Goal: Task Accomplishment & Management: Use online tool/utility

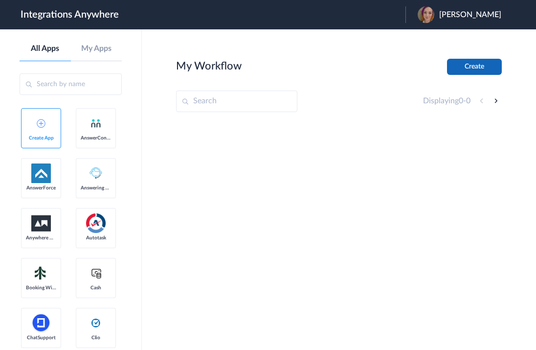
click at [461, 60] on button "Create" at bounding box center [474, 67] width 55 height 16
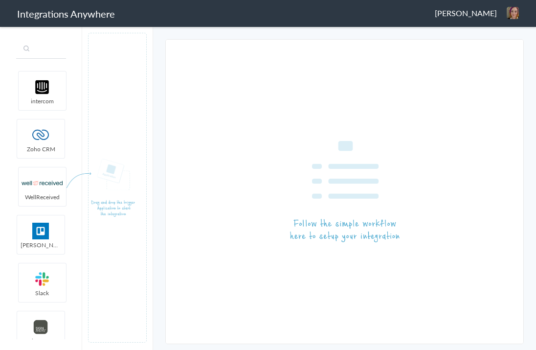
click at [66, 53] on input "text" at bounding box center [41, 49] width 50 height 19
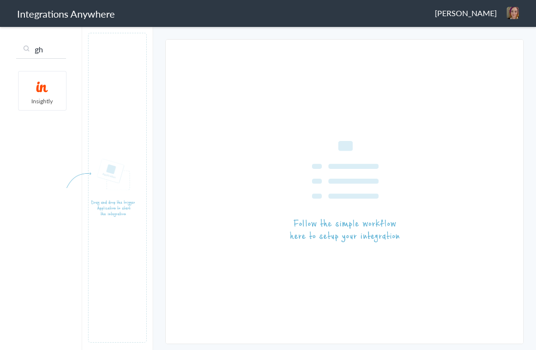
type input "g"
type input "hub"
click at [43, 98] on span "HubSpot" at bounding box center [42, 101] width 47 height 8
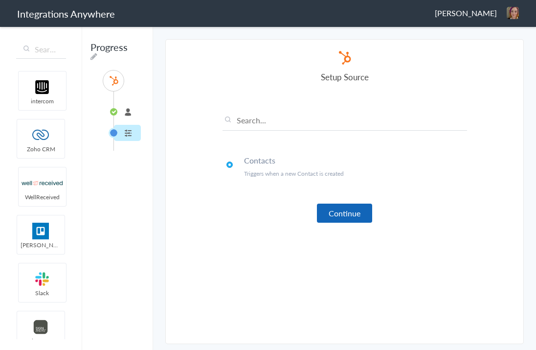
click at [339, 214] on button "Continue" at bounding box center [344, 212] width 55 height 19
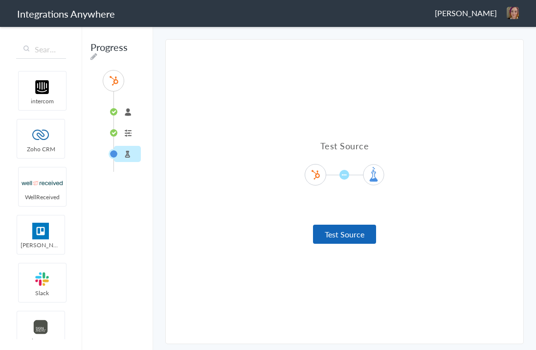
click at [349, 239] on button "Test Source" at bounding box center [344, 233] width 63 height 19
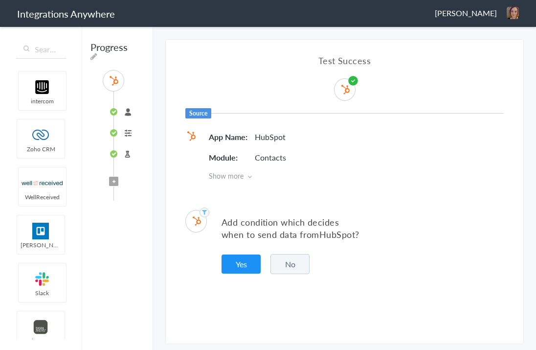
click at [292, 268] on button "No" at bounding box center [289, 264] width 39 height 20
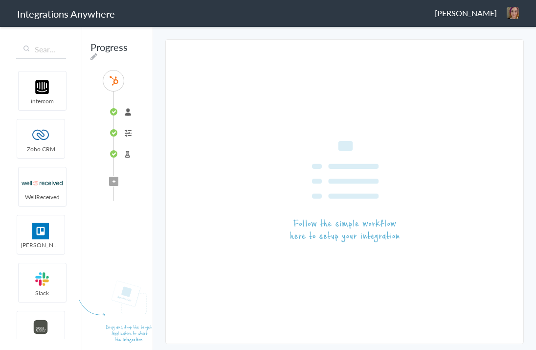
click at [113, 182] on article at bounding box center [117, 187] width 59 height 309
click at [45, 49] on input "text" at bounding box center [41, 49] width 50 height 19
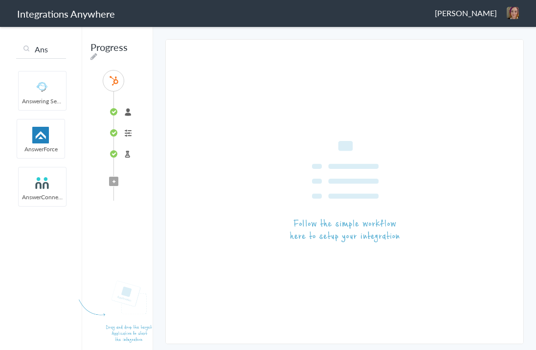
type input "Ans"
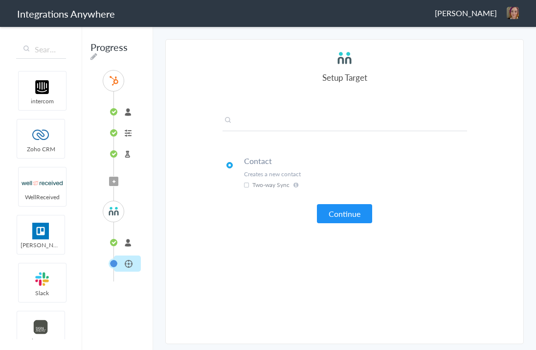
click at [266, 127] on input "text" at bounding box center [344, 123] width 244 height 16
paste input "(Check the zip code list to identify that we handle that area.) If it’s an inte…"
type input "(Check the zip code list to identify that we handle that area.) If it’s an inte…"
click at [308, 116] on input "(Check the zip code list to identify that we handle that area.) If it’s an inte…" at bounding box center [344, 123] width 244 height 16
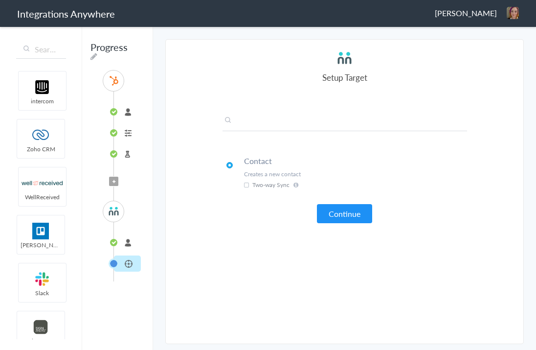
click at [308, 116] on input "(Check the zip code list to identify that we handle that area.) If it’s an inte…" at bounding box center [344, 123] width 244 height 16
paste input "7043967926"
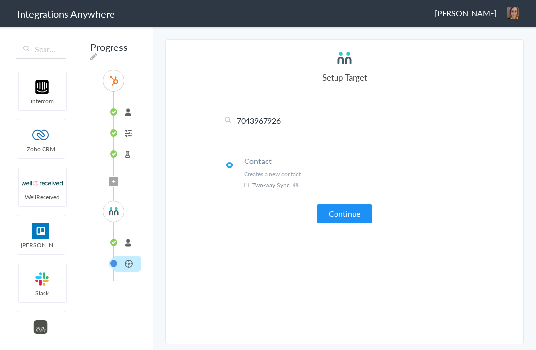
type input "7043967926"
click at [328, 212] on button "Continue" at bounding box center [344, 213] width 55 height 19
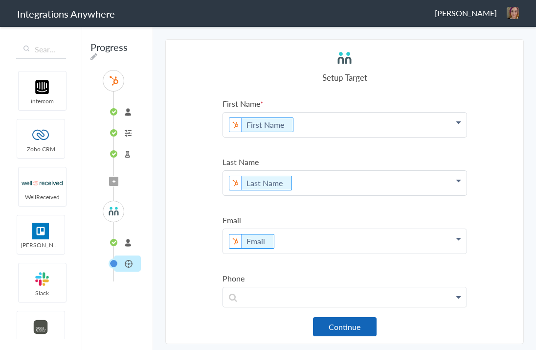
click at [355, 322] on button "Continue" at bounding box center [345, 326] width 64 height 19
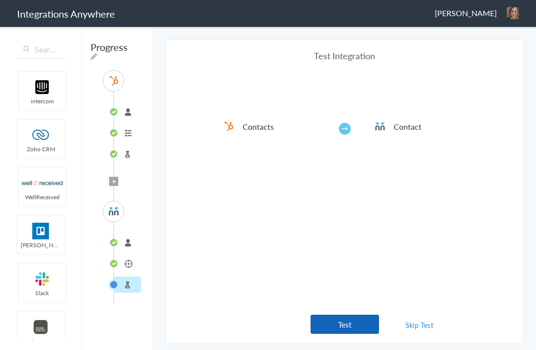
click at [340, 323] on button "Test" at bounding box center [344, 323] width 68 height 19
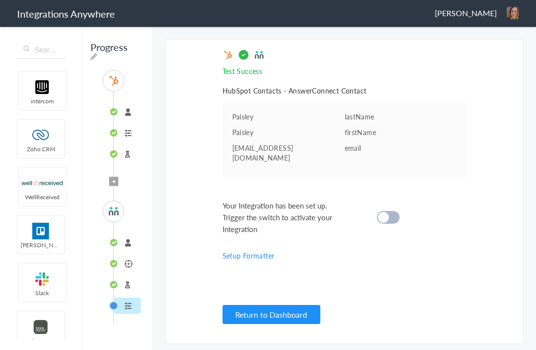
click at [106, 49] on input "Progress" at bounding box center [112, 47] width 48 height 19
drag, startPoint x: 94, startPoint y: 58, endPoint x: 108, endPoint y: 58, distance: 13.7
click at [93, 58] on icon at bounding box center [93, 56] width 7 height 8
click at [124, 47] on input "Progress" at bounding box center [112, 47] width 48 height 19
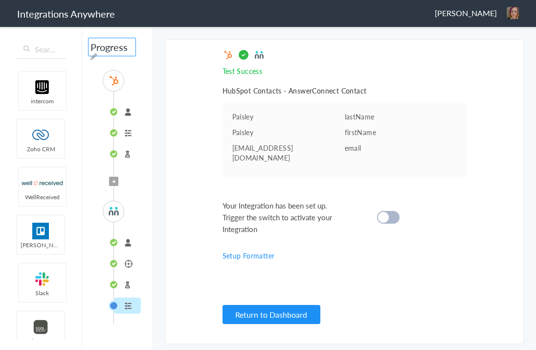
paste input "7043967926"
click at [189, 141] on section "Select Account connected Rename Delete (an hour ago) + connect Continue Setup S…" at bounding box center [344, 191] width 358 height 305
click at [136, 52] on div "7043967926 - Upskill - AC - HubSpot (Connect) SOURCE connected Contacts Test So…" at bounding box center [117, 187] width 71 height 324
click at [95, 57] on icon at bounding box center [93, 56] width 7 height 8
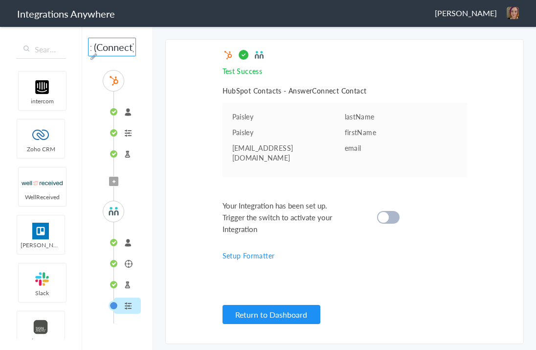
click at [129, 46] on input "7043967926 - Upskill - AC - HubSpot (Connect)" at bounding box center [112, 47] width 48 height 19
type input "7043967926 - Upskill - AC - HubSpot (Creat Contact)"
click at [136, 72] on div "SOURCE connected Contacts Test Source Filter Applied TARGET 7043967926 Contact …" at bounding box center [117, 196] width 59 height 253
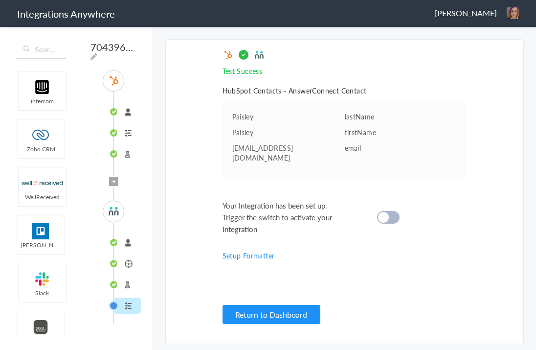
click at [244, 250] on link "Setup Formatter" at bounding box center [248, 255] width 52 height 10
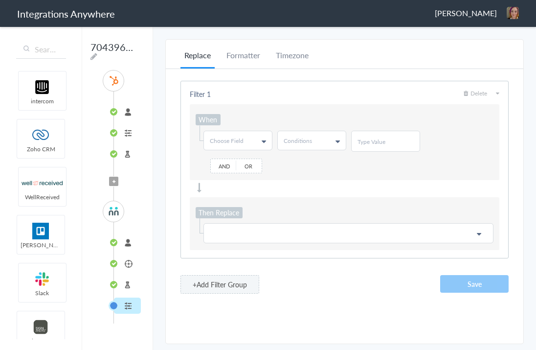
click at [263, 141] on icon at bounding box center [264, 141] width 4 height 8
click at [243, 158] on input "text" at bounding box center [237, 162] width 67 height 20
type input "New Client"
click at [316, 135] on link "Conditions" at bounding box center [312, 140] width 68 height 19
click at [243, 157] on input "New Client" at bounding box center [237, 162] width 67 height 20
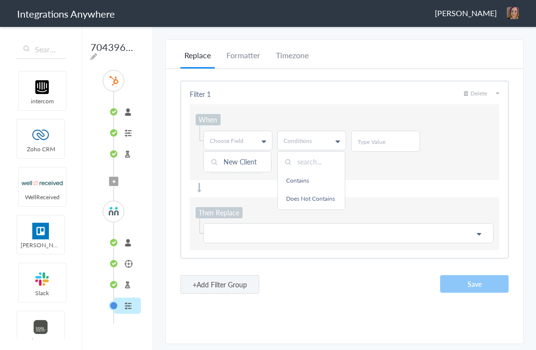
drag, startPoint x: 232, startPoint y: 146, endPoint x: 264, endPoint y: 145, distance: 31.3
click at [232, 146] on link "Choose Field" at bounding box center [238, 140] width 68 height 19
click at [265, 141] on icon at bounding box center [264, 141] width 4 height 8
click at [238, 167] on input "text" at bounding box center [237, 162] width 67 height 20
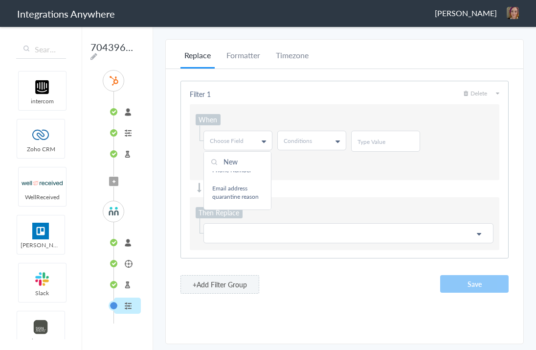
scroll to position [0, 0]
type input "New Client"
click at [256, 162] on input "New Client" at bounding box center [232, 162] width 67 height 20
click at [238, 138] on span "Choose Field" at bounding box center [227, 140] width 34 height 8
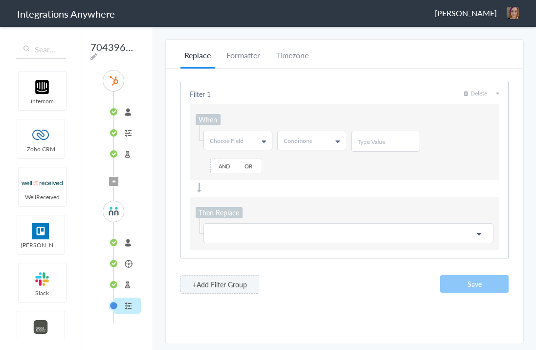
click at [263, 138] on icon at bounding box center [264, 141] width 4 height 8
click at [243, 165] on input "text" at bounding box center [232, 162] width 67 height 20
type input "call type"
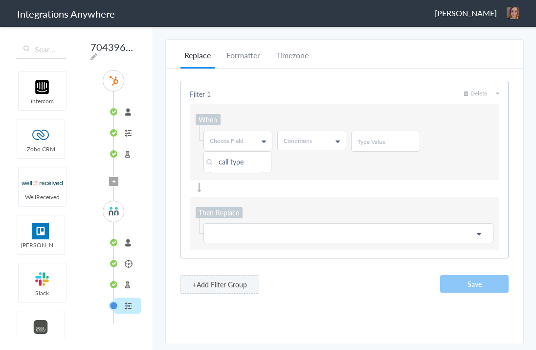
click at [299, 172] on div "When Choose Field call type First Name Last Name Email Phone Number Company Nam…" at bounding box center [344, 142] width 309 height 76
click at [246, 55] on li "Formatter" at bounding box center [243, 58] width 42 height 19
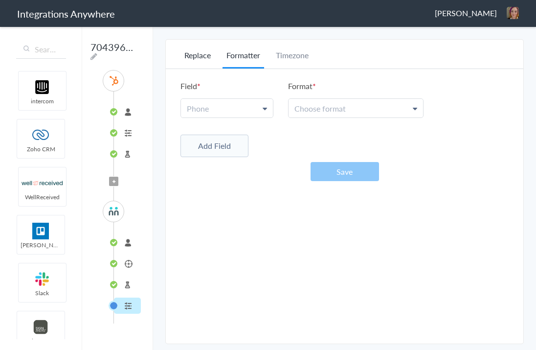
click at [200, 54] on li "Replace" at bounding box center [197, 58] width 34 height 19
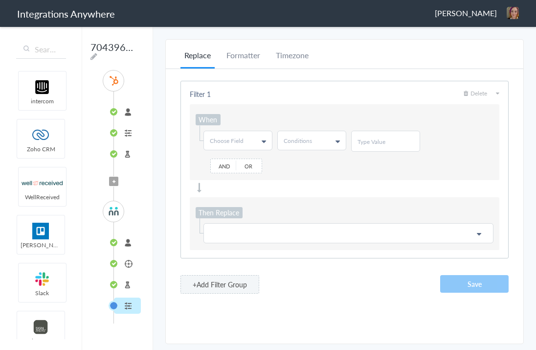
click at [337, 139] on icon at bounding box center [337, 141] width 4 height 8
click at [312, 178] on link "Contains" at bounding box center [311, 180] width 67 height 18
click at [384, 138] on input "text" at bounding box center [385, 141] width 56 height 8
click at [265, 140] on icon at bounding box center [264, 141] width 4 height 8
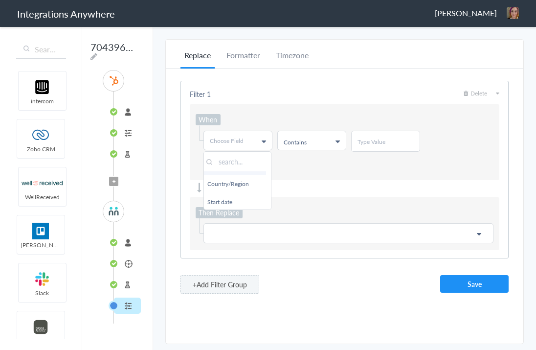
scroll to position [732, 5]
click at [245, 160] on input "text" at bounding box center [232, 162] width 67 height 20
type input "c"
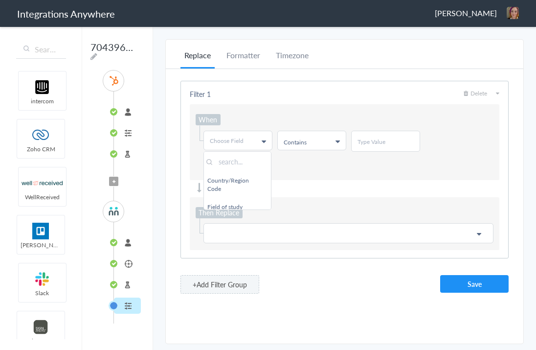
click at [239, 153] on link "Relationship Status" at bounding box center [232, 144] width 67 height 18
click at [337, 141] on icon at bounding box center [337, 141] width 4 height 8
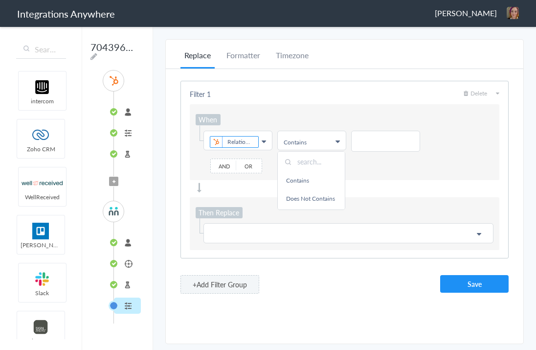
click at [385, 141] on input "text" at bounding box center [385, 141] width 56 height 8
type input "New Client"
click at [266, 141] on link "Choose Field Relationship Status" at bounding box center [238, 140] width 68 height 19
click at [244, 184] on link "Lead Status" at bounding box center [232, 179] width 67 height 18
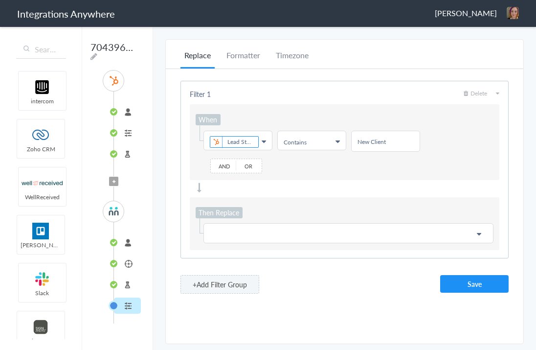
click at [264, 140] on icon at bounding box center [264, 141] width 4 height 8
click at [252, 144] on icon at bounding box center [253, 141] width 10 height 11
click at [243, 141] on span "Choose Field" at bounding box center [227, 140] width 34 height 8
click at [242, 141] on span "Choose Field" at bounding box center [227, 140] width 34 height 8
click at [267, 140] on link "Choose Field" at bounding box center [238, 140] width 68 height 19
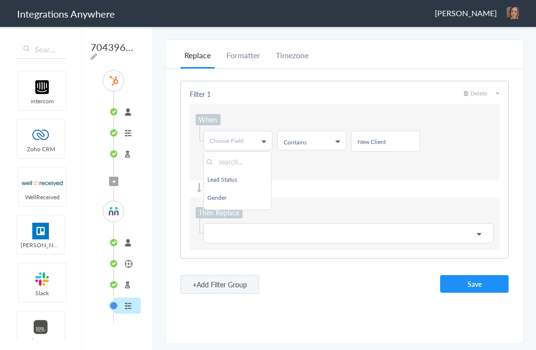
click at [242, 160] on input "text" at bounding box center [232, 162] width 67 height 20
type input "call"
click at [259, 227] on p at bounding box center [348, 233] width 277 height 12
click at [286, 168] on div "When Choose Field call First Name Last Name Email Phone Number Company Name Enr…" at bounding box center [344, 142] width 309 height 76
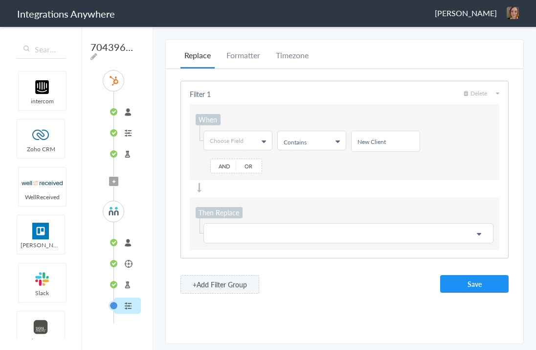
click at [258, 139] on link "Choose Field" at bounding box center [238, 140] width 68 height 19
click at [305, 175] on div "When Choose Field First Name Last Name Email Phone Number Company Name Enriched…" at bounding box center [344, 142] width 309 height 76
click at [127, 155] on li "Test Source" at bounding box center [127, 154] width 27 height 16
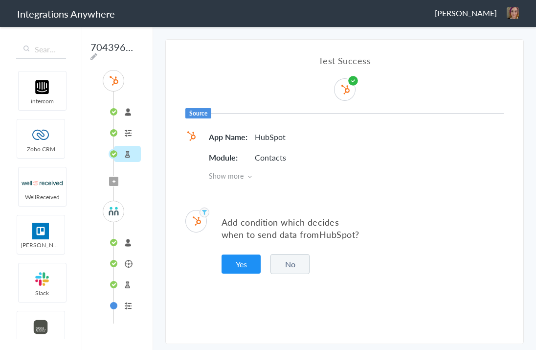
click at [126, 283] on li "Test Target" at bounding box center [127, 284] width 27 height 16
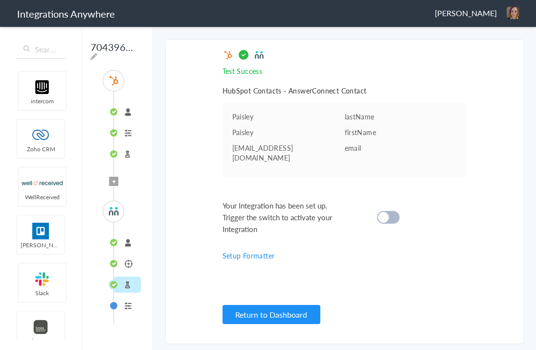
click at [123, 111] on li "connected" at bounding box center [127, 112] width 27 height 16
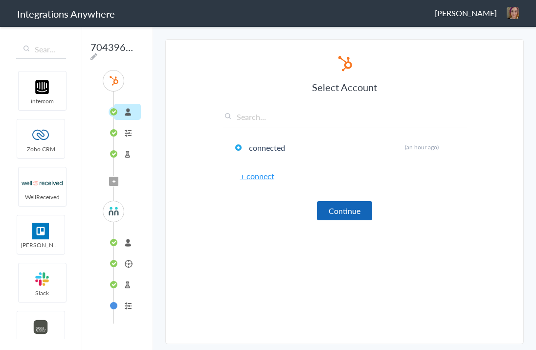
click at [333, 209] on button "Continue" at bounding box center [344, 210] width 55 height 19
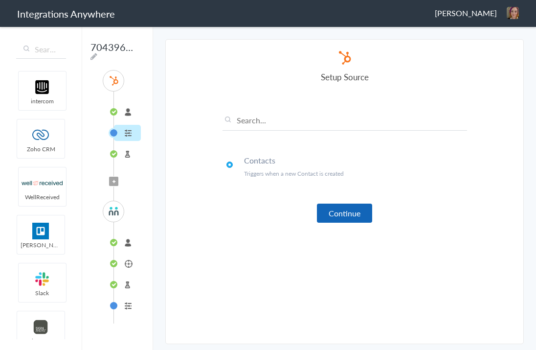
click at [336, 213] on button "Continue" at bounding box center [344, 212] width 55 height 19
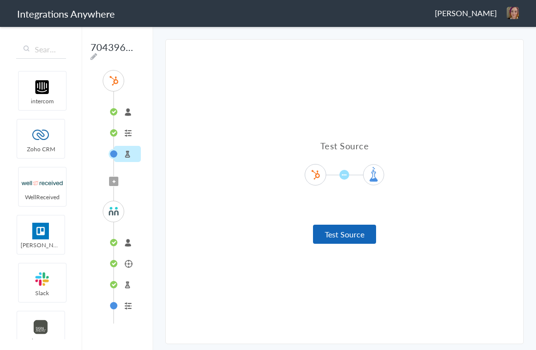
click at [337, 235] on button "Test Source" at bounding box center [344, 233] width 63 height 19
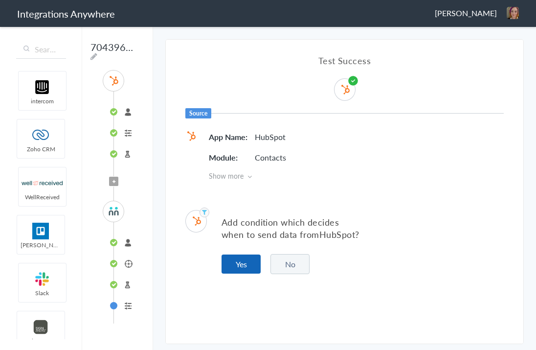
click at [244, 267] on button "Yes" at bounding box center [240, 263] width 39 height 19
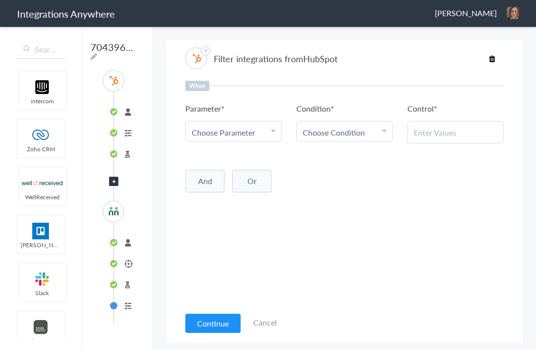
click at [273, 130] on icon at bounding box center [273, 131] width 4 height 8
click at [243, 159] on input "text" at bounding box center [233, 159] width 95 height 21
type input "c"
type input "C"
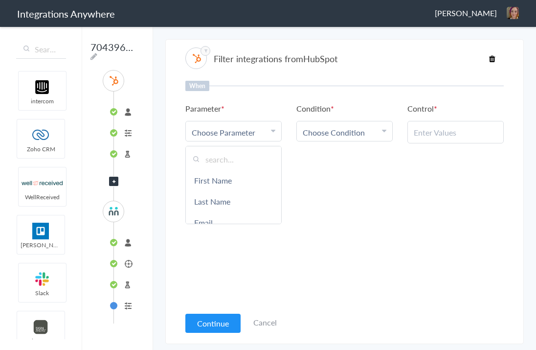
click at [240, 158] on input "text" at bounding box center [233, 159] width 95 height 21
type input "Call Type"
click at [120, 114] on li "connected" at bounding box center [127, 112] width 27 height 16
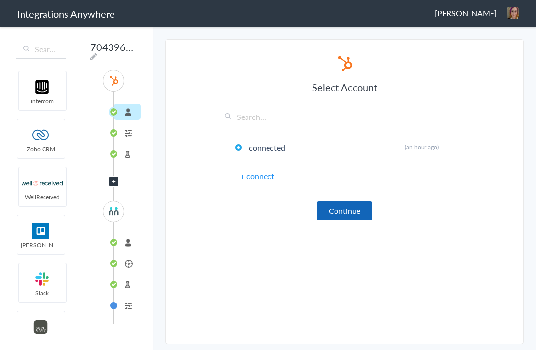
click at [332, 208] on button "Continue" at bounding box center [344, 210] width 55 height 19
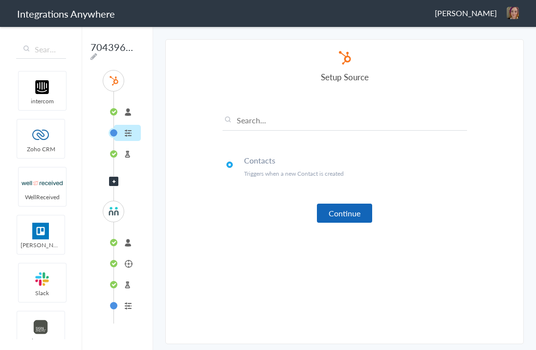
click at [343, 213] on button "Continue" at bounding box center [344, 212] width 55 height 19
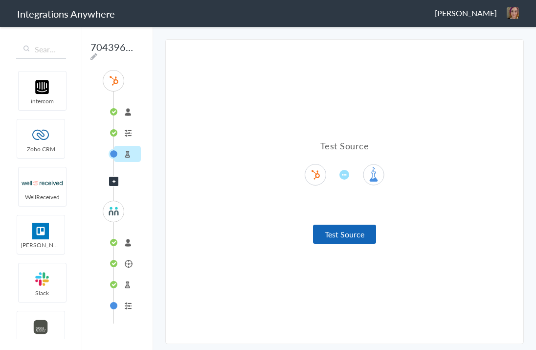
click at [345, 233] on button "Test Source" at bounding box center [344, 233] width 63 height 19
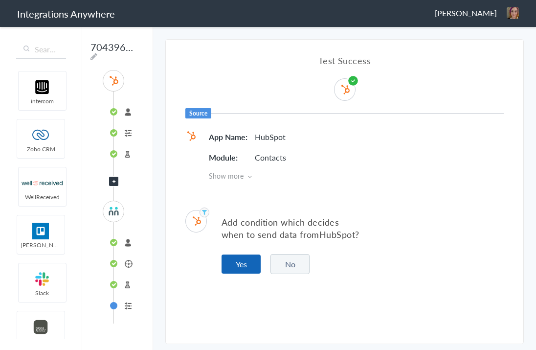
click at [240, 262] on button "Yes" at bounding box center [240, 263] width 39 height 19
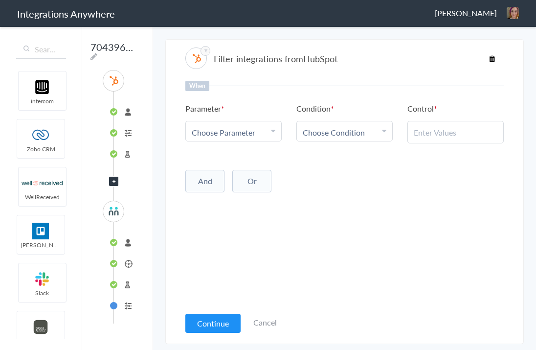
click at [269, 132] on div "Choose Parameter" at bounding box center [234, 132] width 84 height 11
click at [246, 157] on input "text" at bounding box center [233, 159] width 95 height 21
type input "C"
click at [386, 133] on icon at bounding box center [384, 131] width 4 height 8
click at [424, 209] on div "When Parameter Choose Parameter C First Name Last Name Email Phone Number Compa…" at bounding box center [344, 193] width 318 height 225
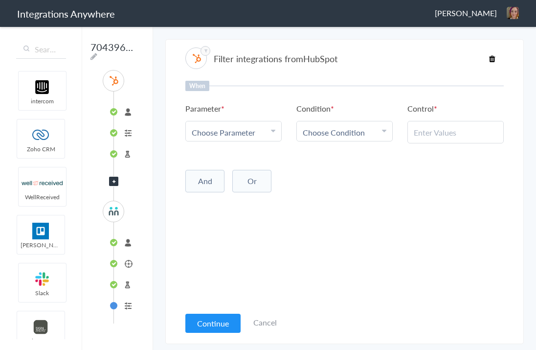
click at [123, 244] on li "7043967926" at bounding box center [127, 242] width 27 height 16
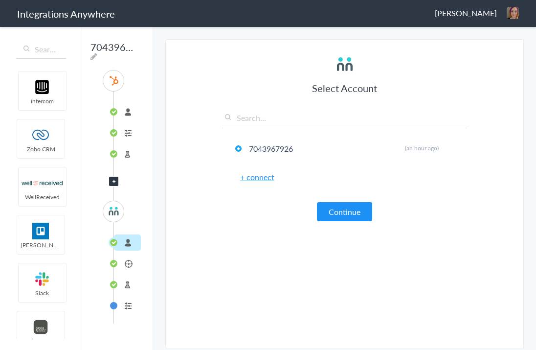
click at [131, 265] on li "Contact" at bounding box center [127, 263] width 27 height 16
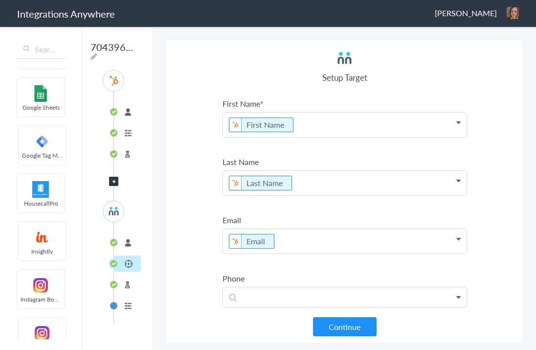
click at [130, 245] on li "7043967926" at bounding box center [127, 242] width 27 height 16
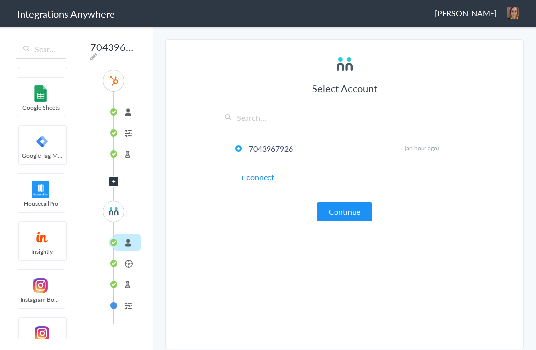
click at [126, 135] on li "Contacts" at bounding box center [127, 133] width 27 height 16
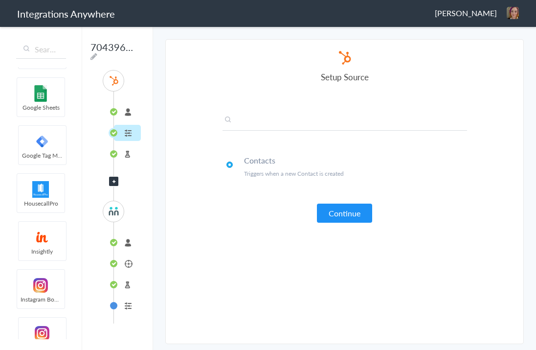
click at [265, 122] on input "text" at bounding box center [344, 122] width 244 height 16
type input "C"
click at [122, 110] on li "connected" at bounding box center [127, 112] width 27 height 16
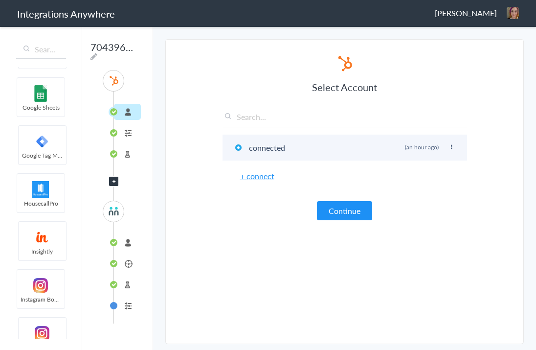
click at [453, 147] on icon at bounding box center [451, 146] width 6 height 5
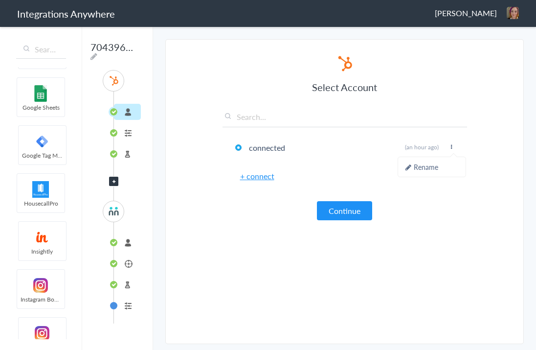
click at [247, 176] on link "+ connect" at bounding box center [257, 175] width 34 height 11
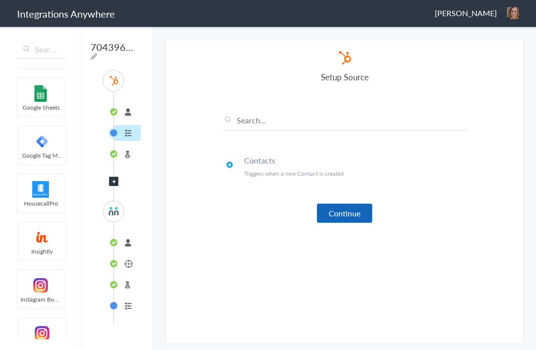
click at [331, 210] on button "Continue" at bounding box center [344, 212] width 55 height 19
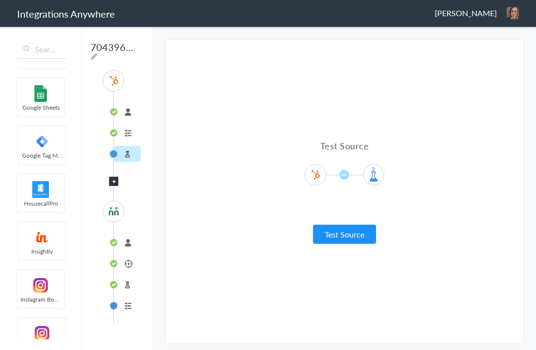
click at [310, 172] on img at bounding box center [315, 175] width 12 height 12
click at [345, 173] on icon at bounding box center [344, 175] width 10 height 10
click at [374, 177] on span at bounding box center [374, 175] width 22 height 22
click at [319, 171] on img at bounding box center [315, 175] width 12 height 12
drag, startPoint x: 319, startPoint y: 171, endPoint x: 211, endPoint y: 150, distance: 110.1
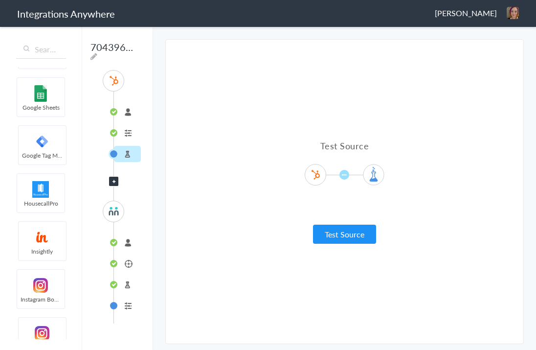
click at [318, 171] on img at bounding box center [315, 175] width 12 height 12
click at [118, 80] on img at bounding box center [114, 80] width 12 height 12
click at [110, 205] on img at bounding box center [114, 211] width 12 height 12
click at [368, 239] on button "Test Source" at bounding box center [344, 233] width 63 height 19
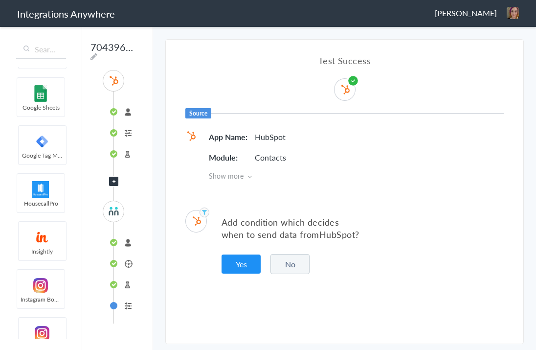
click at [238, 141] on h5 "App Name" at bounding box center [231, 136] width 44 height 11
click at [264, 140] on p "HubSpot" at bounding box center [270, 136] width 31 height 11
click at [199, 117] on h6 "Source" at bounding box center [198, 113] width 26 height 10
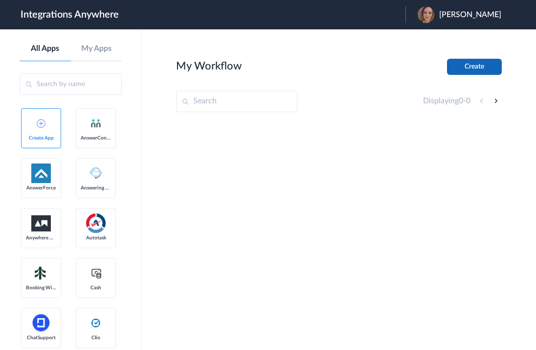
click at [458, 71] on button "Create" at bounding box center [474, 67] width 55 height 16
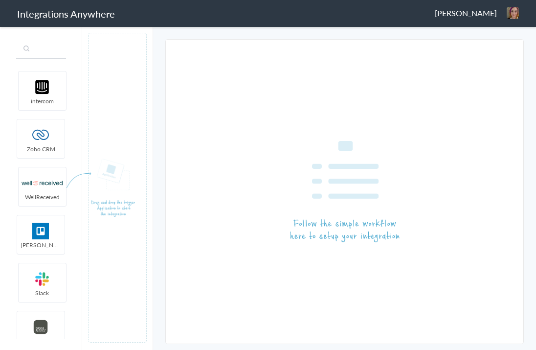
click at [39, 50] on input "text" at bounding box center [41, 49] width 50 height 19
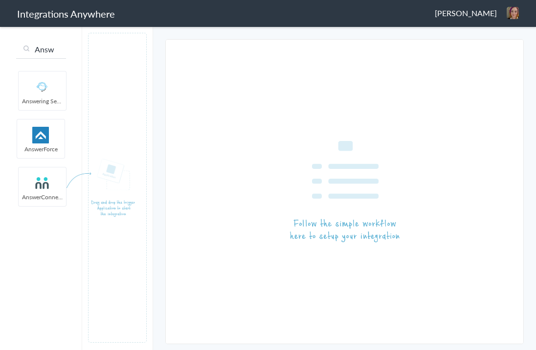
type input "Answ"
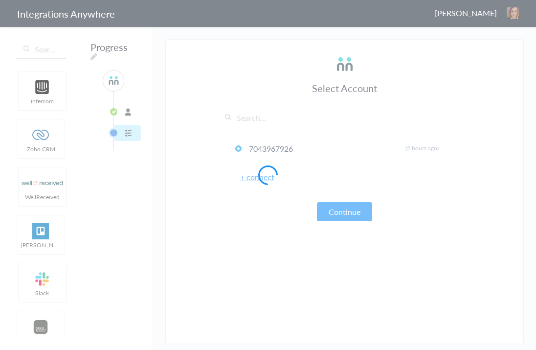
click at [46, 0] on body "Integrations Anywhere Ren Tueller Logout Dashboard intercom Zoho CRM WellReceiv…" at bounding box center [268, 0] width 536 height 0
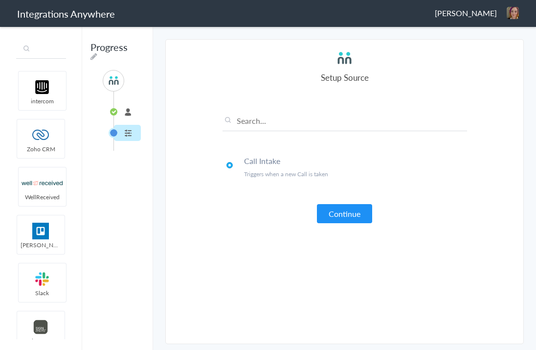
click at [46, 51] on input "text" at bounding box center [41, 49] width 50 height 19
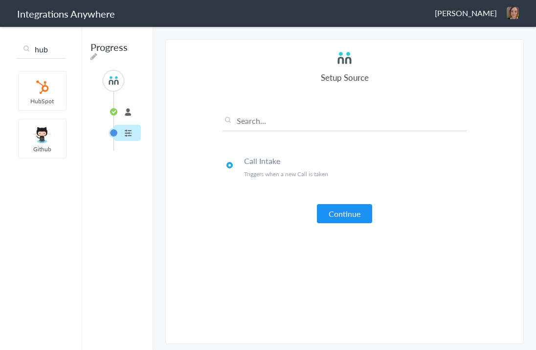
type input "hub"
click at [343, 214] on button "Continue" at bounding box center [344, 213] width 55 height 19
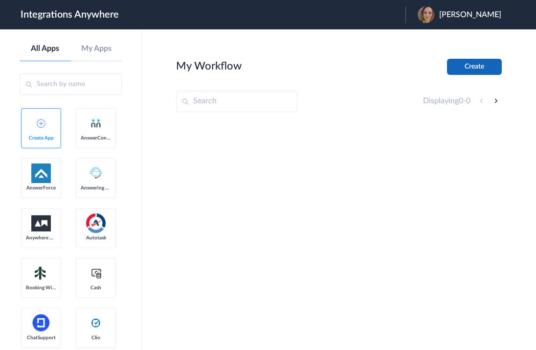
click at [468, 66] on button "Create" at bounding box center [474, 67] width 55 height 16
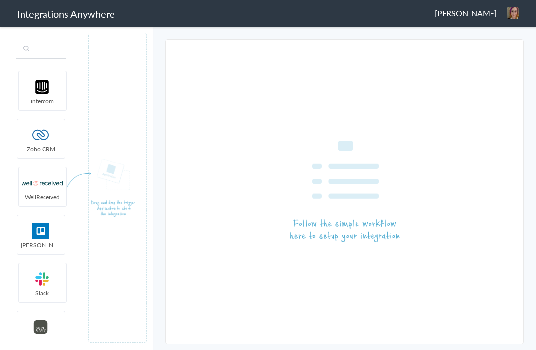
click at [42, 47] on input "text" at bounding box center [41, 49] width 50 height 19
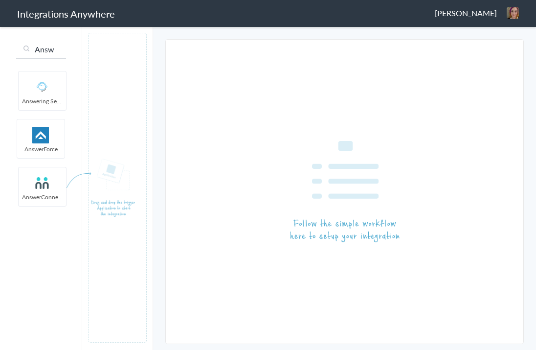
type input "Answ"
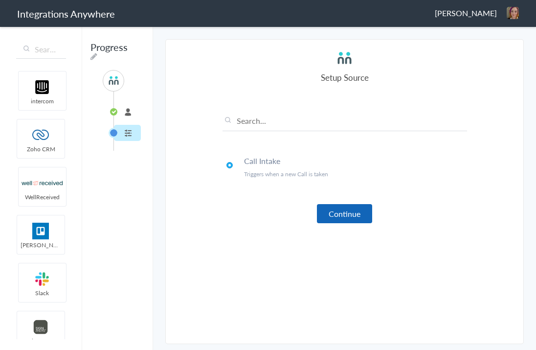
click at [336, 210] on button "Continue" at bounding box center [344, 213] width 55 height 19
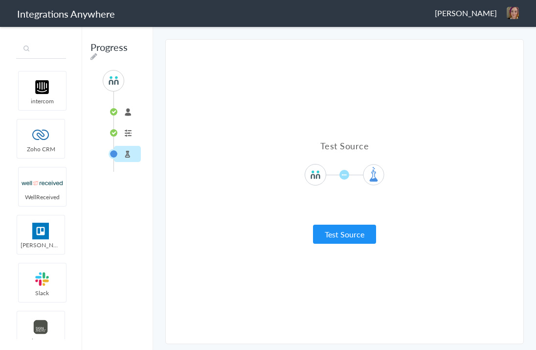
click at [40, 49] on input "text" at bounding box center [41, 49] width 50 height 19
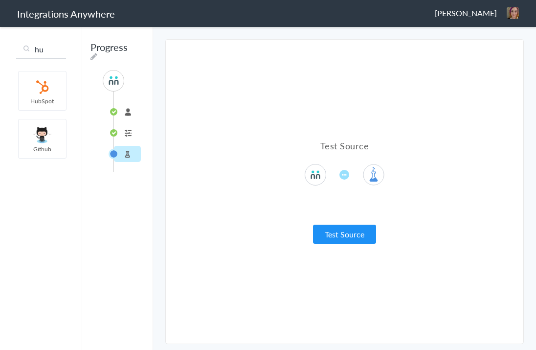
type input "hu"
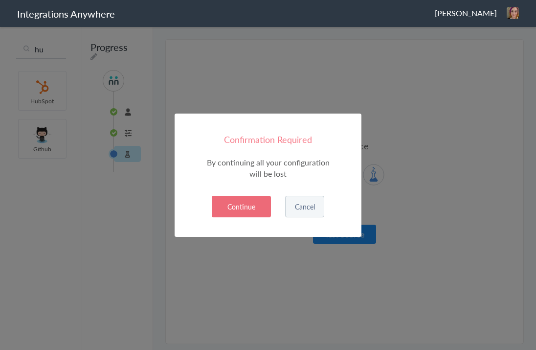
click at [313, 210] on button "Cancel" at bounding box center [304, 207] width 39 height 22
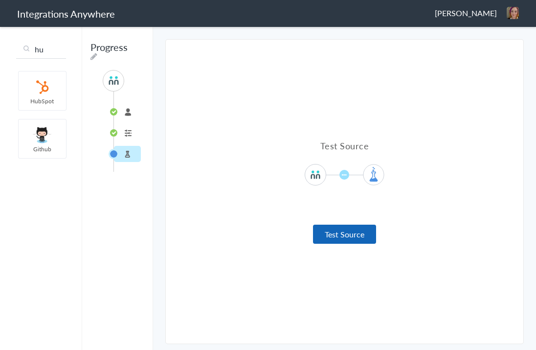
click at [338, 236] on button "Test Source" at bounding box center [344, 233] width 63 height 19
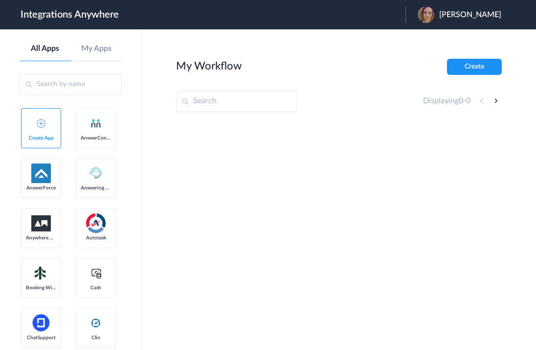
drag, startPoint x: 35, startPoint y: 178, endPoint x: 58, endPoint y: 173, distance: 24.0
click at [76, 148] on link "AnswerConnect" at bounding box center [96, 128] width 40 height 40
click at [456, 67] on button "Create" at bounding box center [474, 67] width 55 height 16
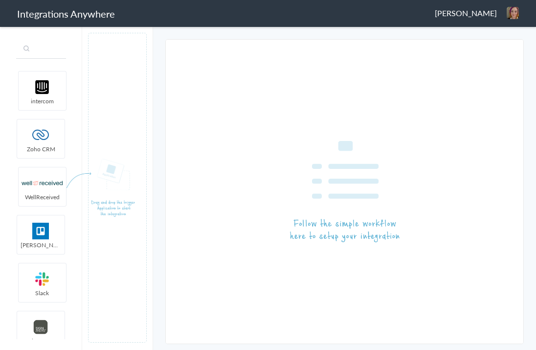
click at [44, 52] on input "text" at bounding box center [41, 49] width 50 height 19
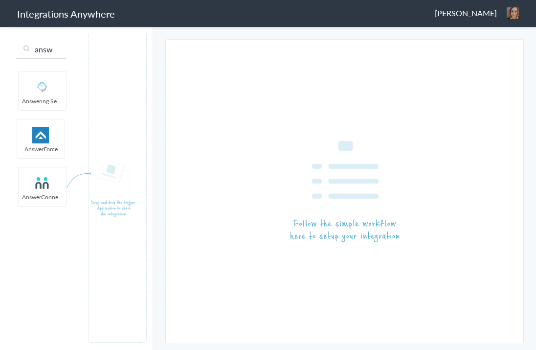
type input "answ"
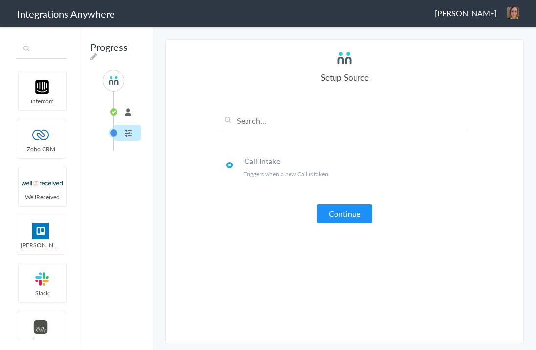
click at [42, 49] on input "text" at bounding box center [41, 49] width 50 height 19
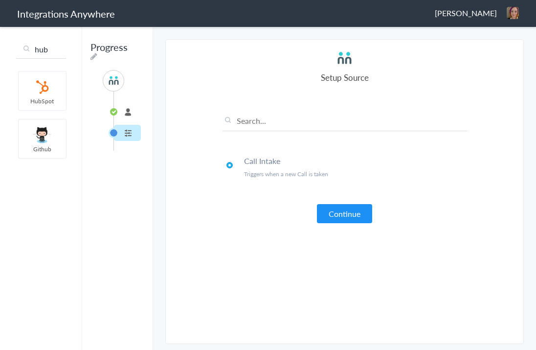
type input "hub"
click at [334, 214] on button "Continue" at bounding box center [344, 213] width 55 height 19
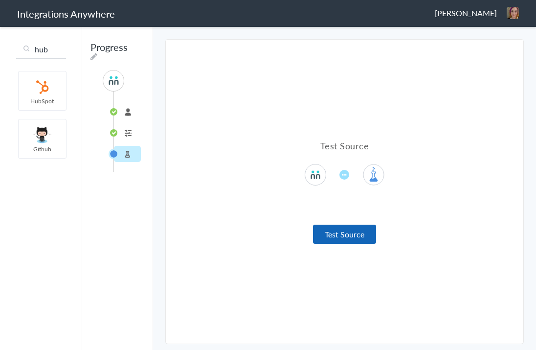
click at [345, 229] on button "Test Source" at bounding box center [344, 233] width 63 height 19
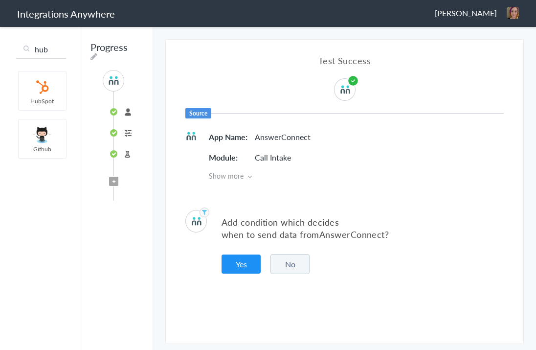
click at [281, 268] on button "No" at bounding box center [289, 264] width 39 height 20
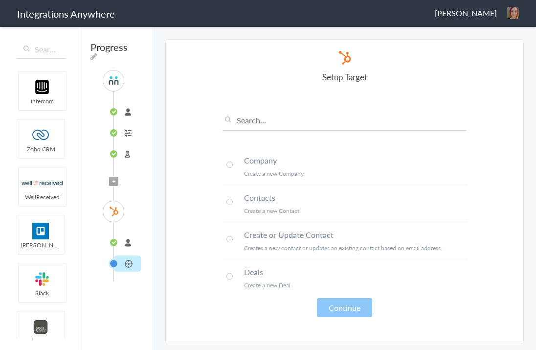
click at [231, 200] on span at bounding box center [229, 202] width 6 height 6
click at [356, 302] on button "Continue" at bounding box center [344, 307] width 55 height 19
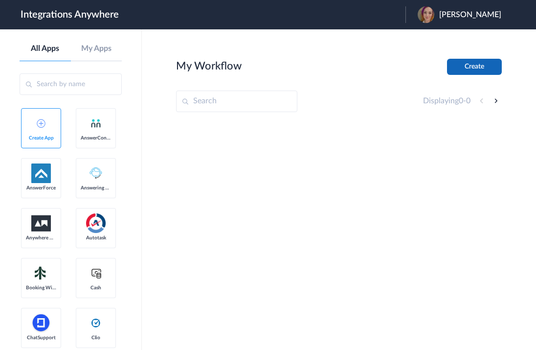
click at [486, 71] on button "Create" at bounding box center [474, 67] width 55 height 16
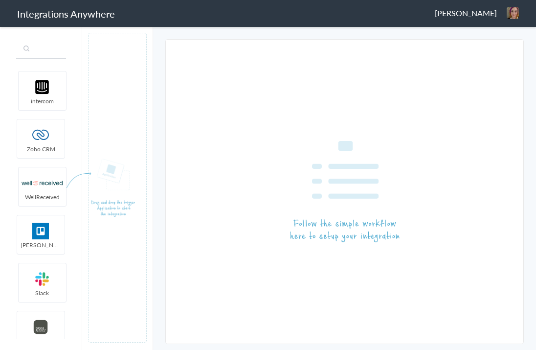
click at [50, 58] on input "text" at bounding box center [41, 49] width 50 height 19
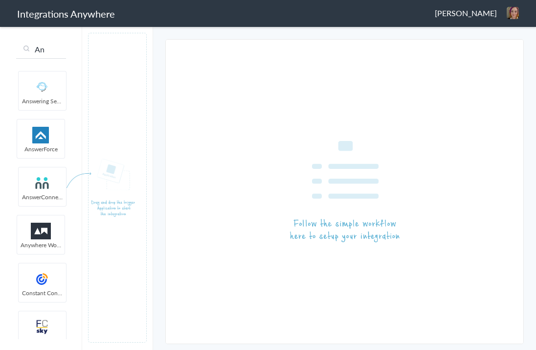
type input "An"
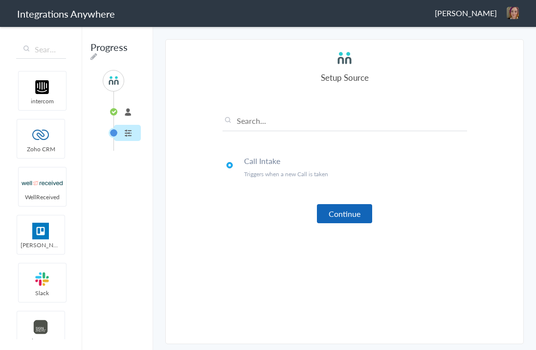
click at [356, 214] on button "Continue" at bounding box center [344, 213] width 55 height 19
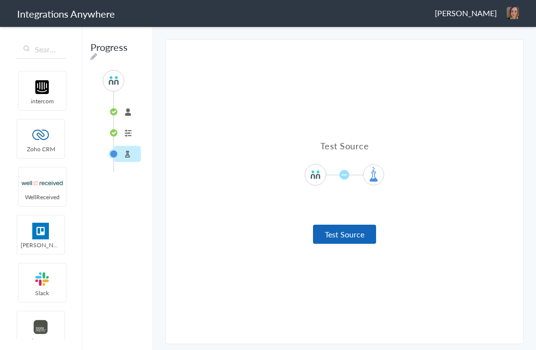
click at [354, 240] on button "Test Source" at bounding box center [344, 233] width 63 height 19
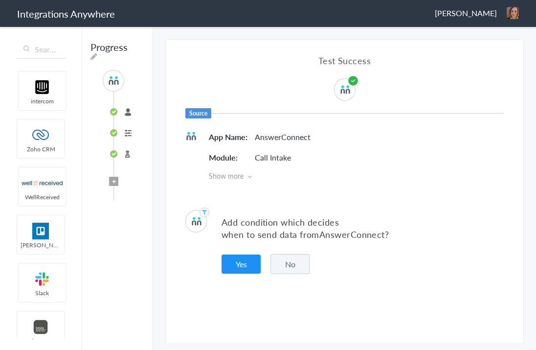
click at [300, 265] on button "No" at bounding box center [289, 264] width 39 height 20
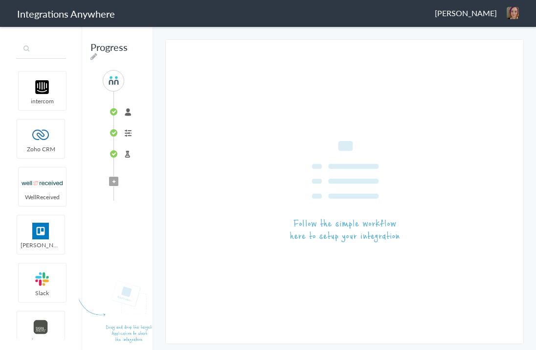
click at [41, 53] on input "text" at bounding box center [41, 49] width 50 height 19
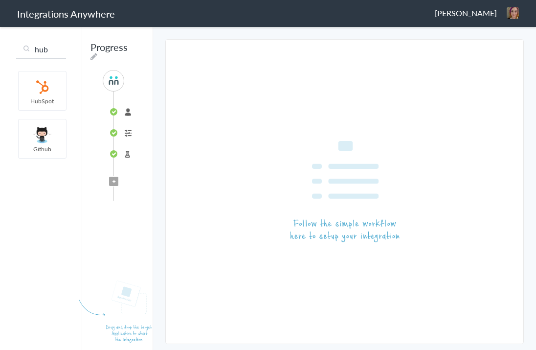
type input "hub"
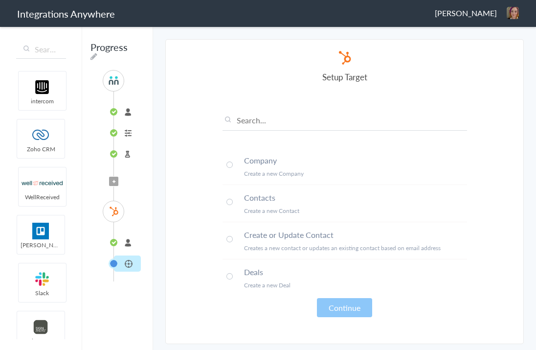
click at [231, 239] on span at bounding box center [229, 239] width 6 height 6
click at [360, 309] on button "Continue" at bounding box center [344, 307] width 55 height 19
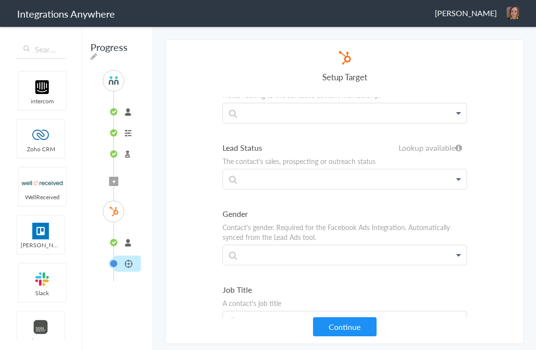
scroll to position [799, 0]
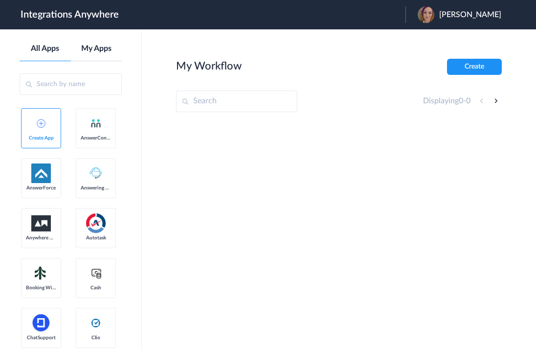
click at [102, 51] on link "My Apps" at bounding box center [96, 48] width 51 height 9
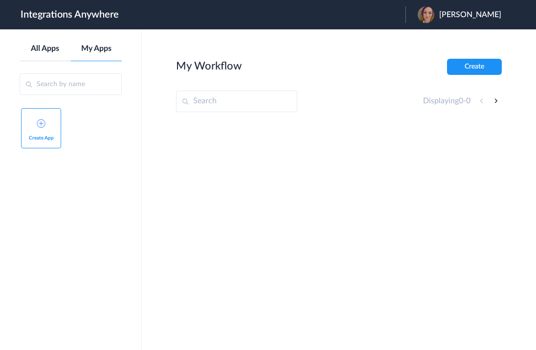
click at [54, 48] on link "All Apps" at bounding box center [45, 48] width 51 height 9
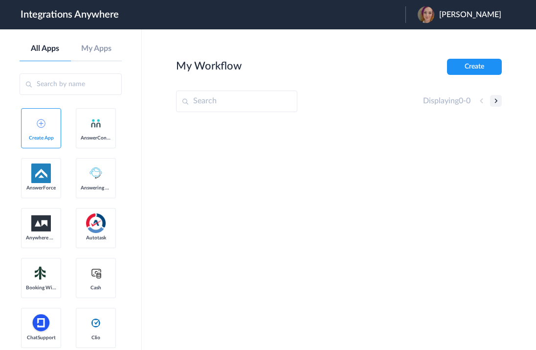
click at [494, 101] on button at bounding box center [496, 101] width 12 height 12
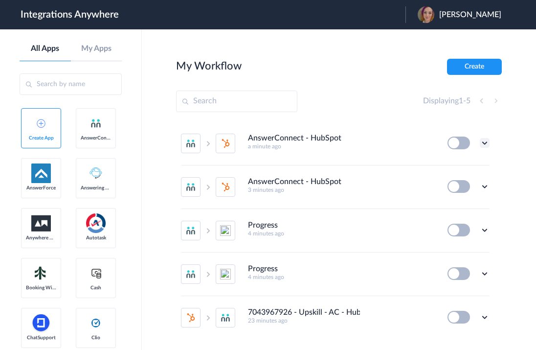
click at [480, 141] on icon at bounding box center [485, 143] width 10 height 10
click at [464, 168] on li "Edit" at bounding box center [458, 165] width 64 height 18
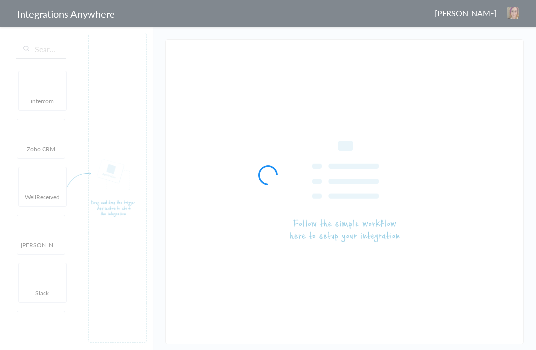
type input "AnswerConnect - HubSpot"
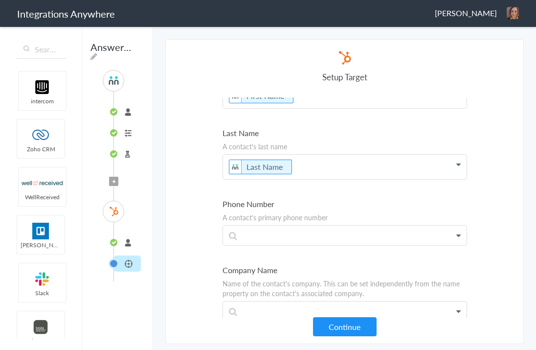
scroll to position [149, 0]
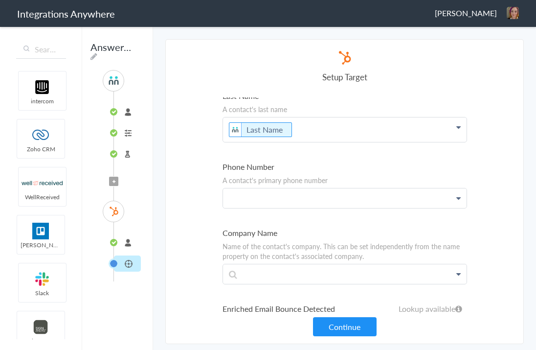
click at [317, 197] on p at bounding box center [344, 197] width 243 height 19
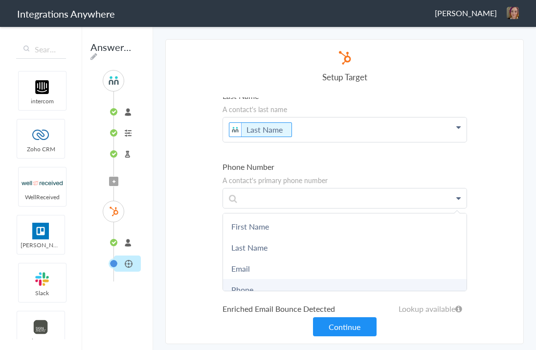
click at [250, 286] on link "Phone" at bounding box center [344, 289] width 243 height 21
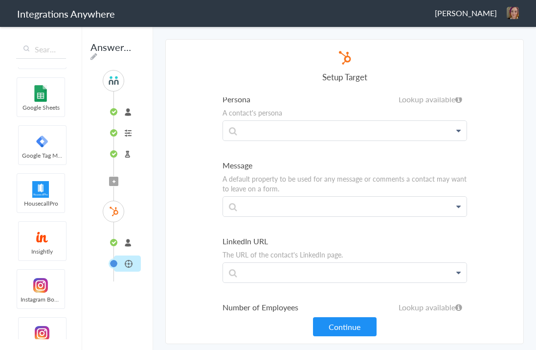
scroll to position [2844, 0]
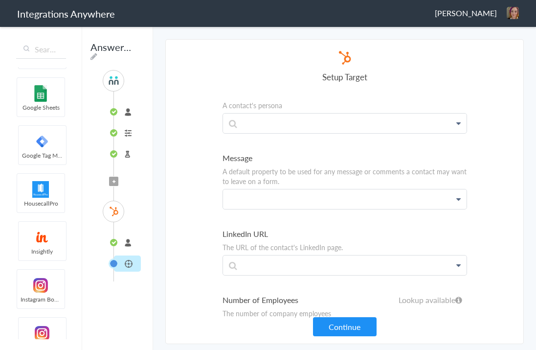
click at [282, 189] on p at bounding box center [344, 198] width 243 height 19
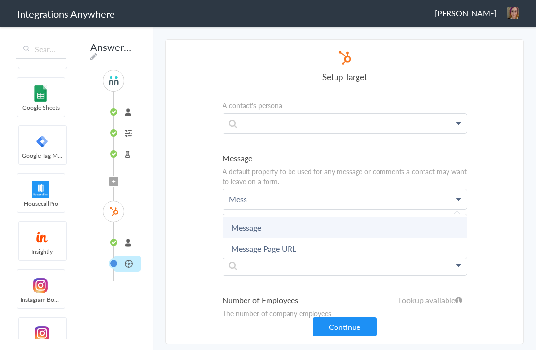
click at [275, 217] on link "Message" at bounding box center [344, 227] width 243 height 21
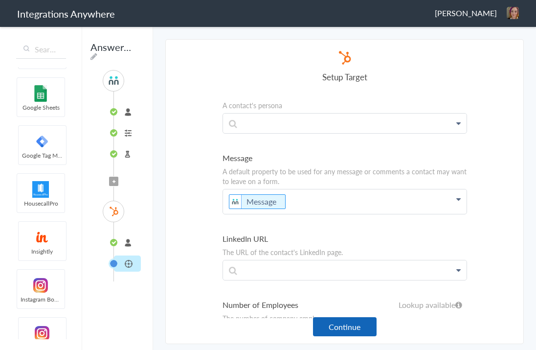
click at [322, 324] on button "Continue" at bounding box center [345, 326] width 64 height 19
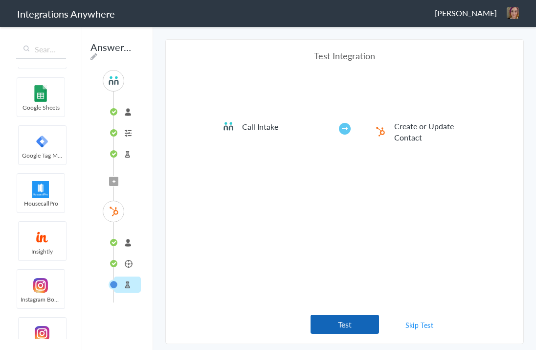
click at [352, 321] on button "Test" at bounding box center [344, 323] width 68 height 19
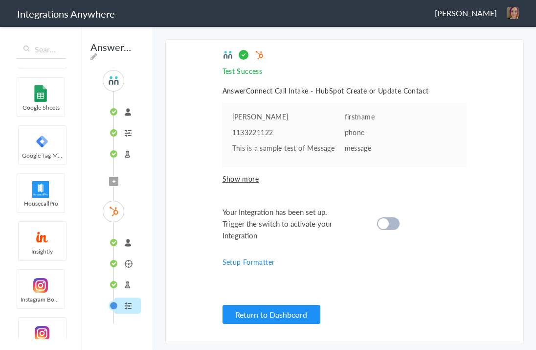
click at [385, 221] on cite at bounding box center [383, 223] width 11 height 11
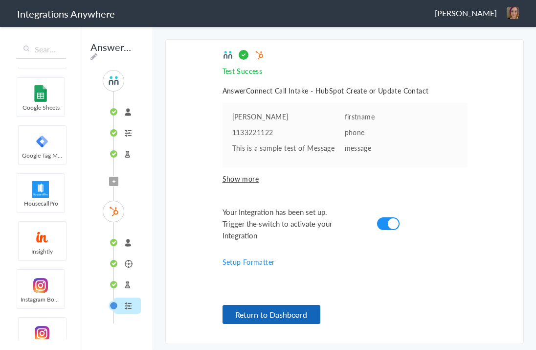
click at [278, 317] on button "Return to Dashboard" at bounding box center [271, 314] width 98 height 19
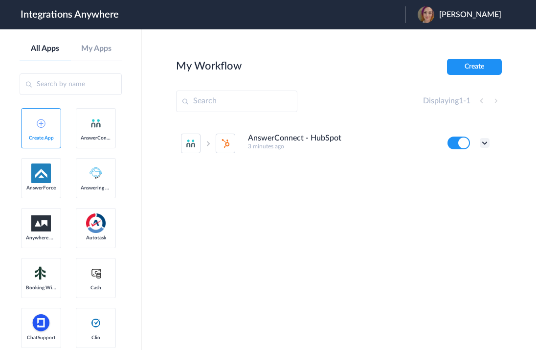
click at [485, 145] on icon at bounding box center [485, 143] width 10 height 10
click at [463, 166] on li "Edit" at bounding box center [458, 165] width 64 height 18
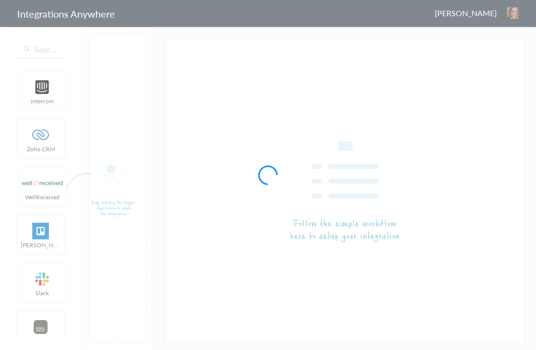
type input "AnswerConnect - HubSpot"
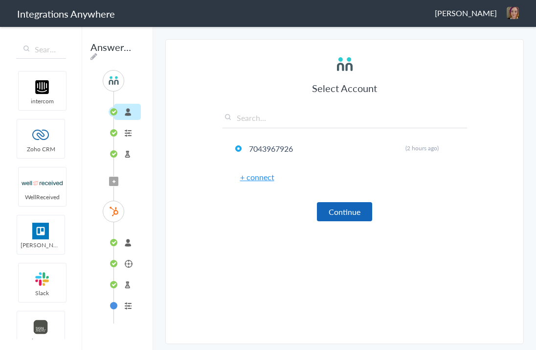
click at [328, 208] on button "Continue" at bounding box center [344, 211] width 55 height 19
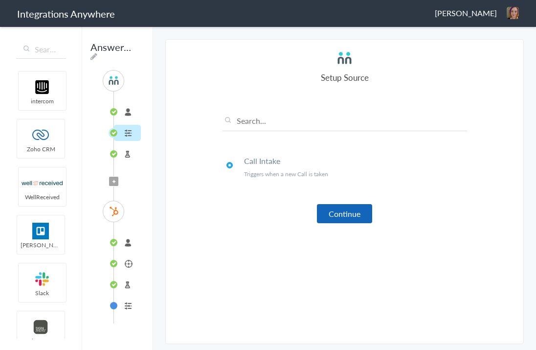
click at [338, 217] on button "Continue" at bounding box center [344, 213] width 55 height 19
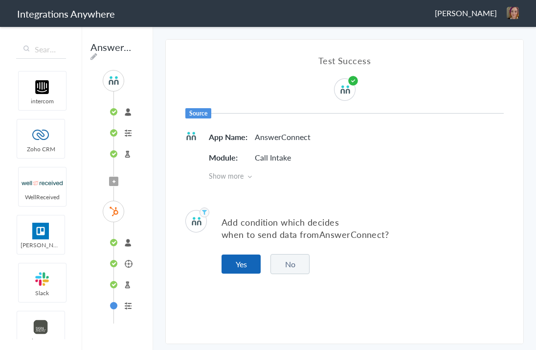
click at [250, 259] on button "Yes" at bounding box center [240, 263] width 39 height 19
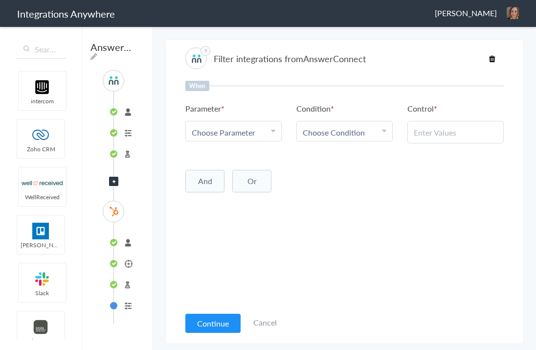
click at [275, 130] on link "Choose Parameter" at bounding box center [233, 131] width 95 height 20
click at [251, 154] on input "text" at bounding box center [233, 159] width 95 height 21
type input "Ca"
click at [202, 205] on link "Call Type" at bounding box center [233, 201] width 95 height 21
click at [382, 130] on icon at bounding box center [384, 131] width 4 height 8
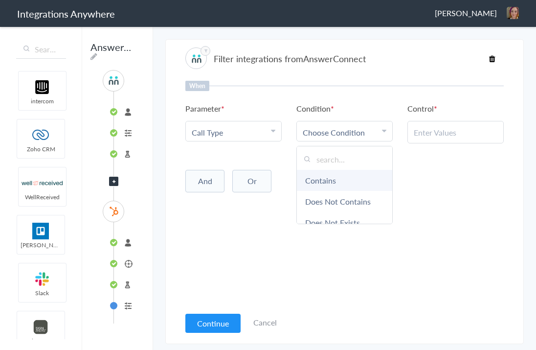
click at [345, 179] on link "Contains" at bounding box center [344, 180] width 95 height 21
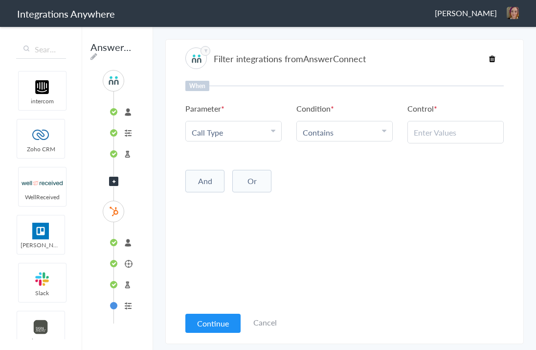
click at [439, 133] on input "text" at bounding box center [456, 132] width 84 height 11
type input "New Client"
click at [220, 316] on button "Continue" at bounding box center [212, 322] width 55 height 19
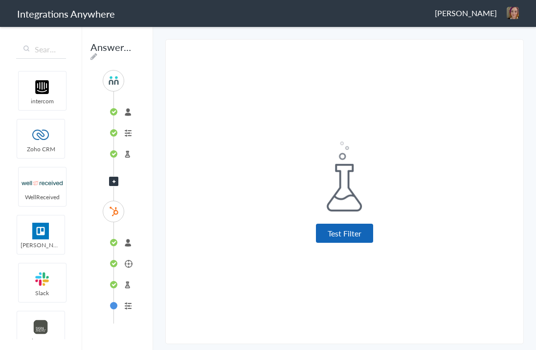
click at [331, 235] on button "Test Filter" at bounding box center [344, 232] width 57 height 19
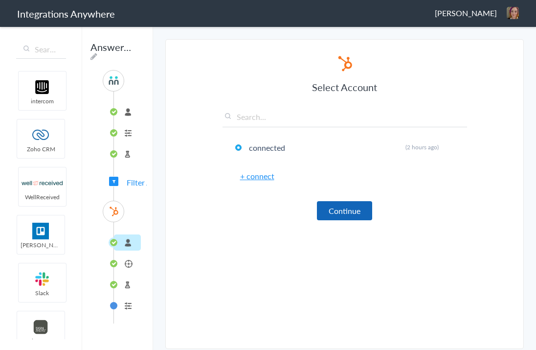
click at [331, 213] on button "Continue" at bounding box center [344, 210] width 55 height 19
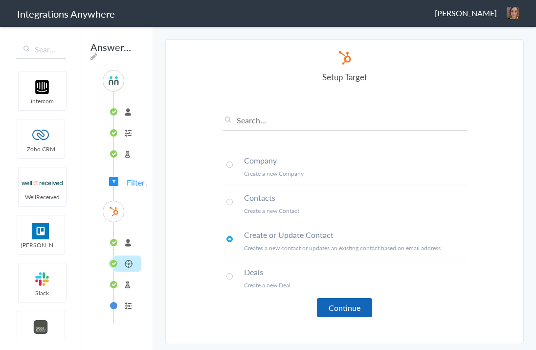
click at [350, 304] on button "Continue" at bounding box center [344, 307] width 55 height 19
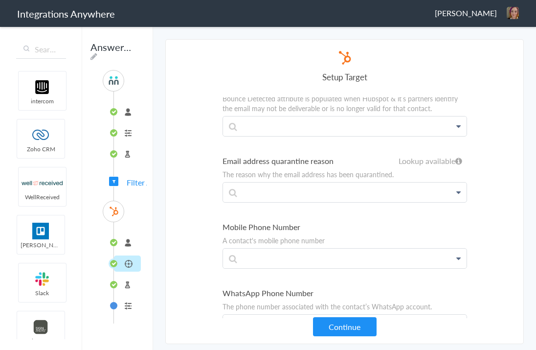
scroll to position [2564, 0]
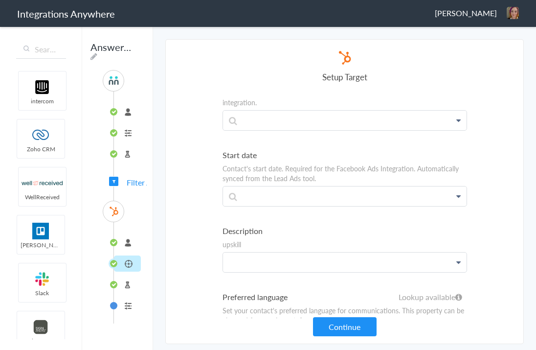
click at [302, 252] on p at bounding box center [344, 262] width 243 height 20
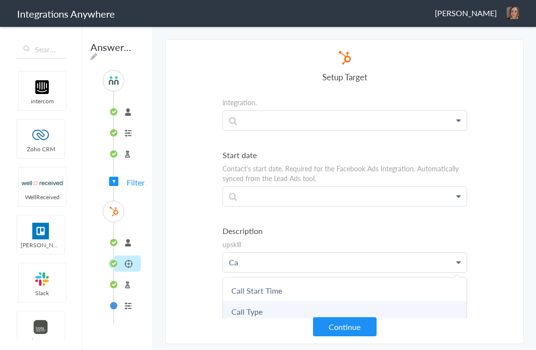
click at [265, 301] on link "Call Type" at bounding box center [344, 311] width 243 height 21
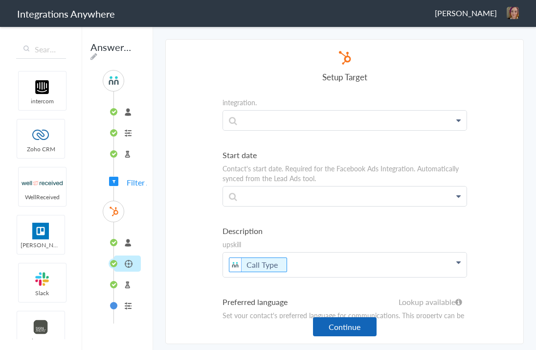
click at [355, 323] on button "Continue" at bounding box center [345, 326] width 64 height 19
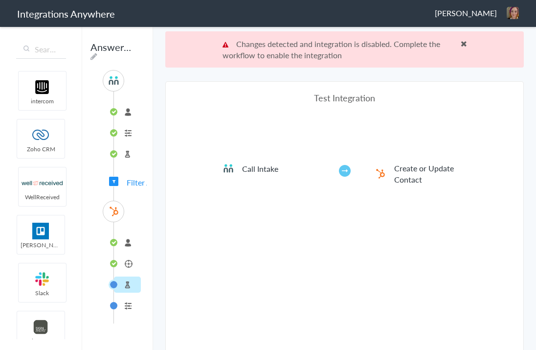
click at [464, 41] on span at bounding box center [464, 44] width 6 height 8
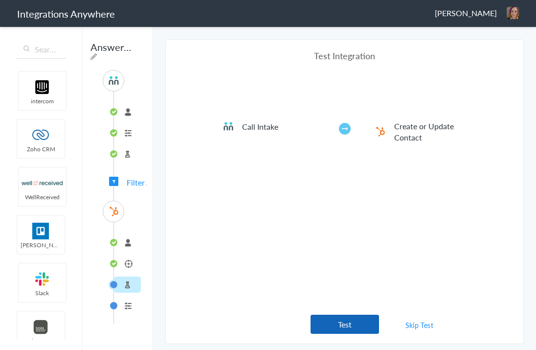
click at [344, 327] on button "Test" at bounding box center [344, 323] width 68 height 19
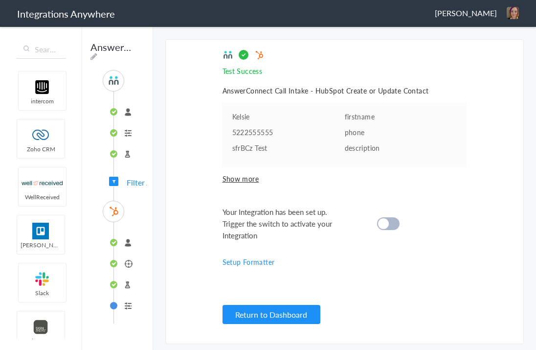
click at [388, 221] on cite at bounding box center [383, 223] width 11 height 11
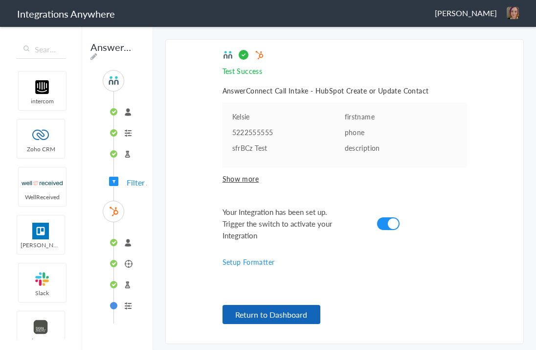
click at [286, 317] on button "Return to Dashboard" at bounding box center [271, 314] width 98 height 19
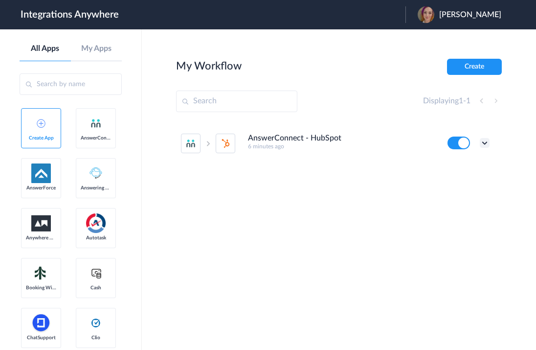
click at [486, 141] on icon at bounding box center [485, 143] width 10 height 10
drag, startPoint x: 475, startPoint y: 183, endPoint x: 438, endPoint y: 187, distance: 37.3
click at [474, 184] on link "Task history" at bounding box center [456, 183] width 47 height 7
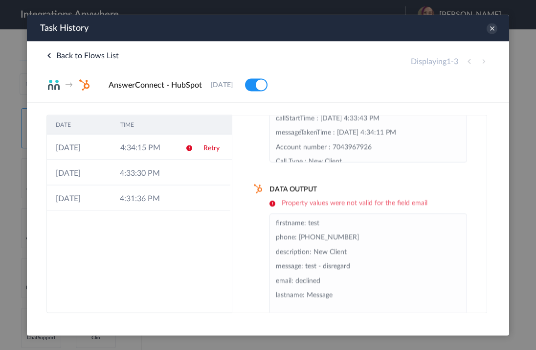
scroll to position [123, 0]
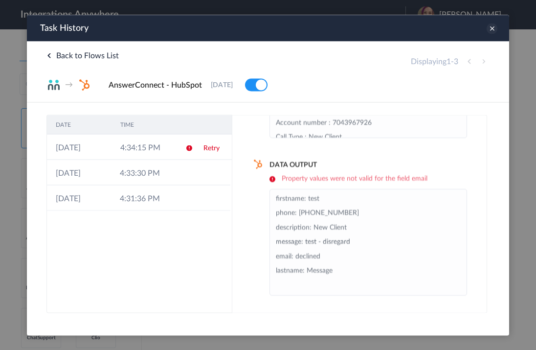
click at [489, 31] on icon at bounding box center [491, 28] width 11 height 11
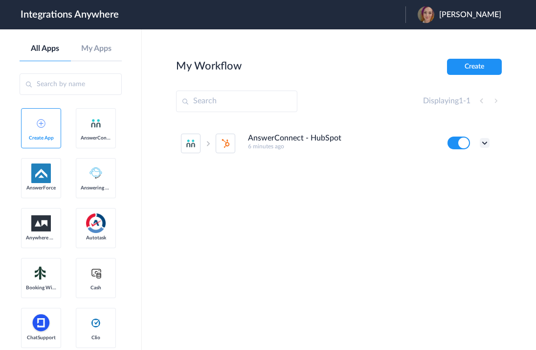
click at [487, 143] on icon at bounding box center [485, 143] width 10 height 10
click at [485, 143] on icon at bounding box center [485, 143] width 10 height 10
click at [354, 185] on div "AnswerConnect - HubSpot 9 minutes ago Edit Task history Delete" at bounding box center [339, 195] width 326 height 147
click at [485, 146] on icon at bounding box center [485, 143] width 10 height 10
click at [471, 168] on li "Edit" at bounding box center [458, 165] width 64 height 18
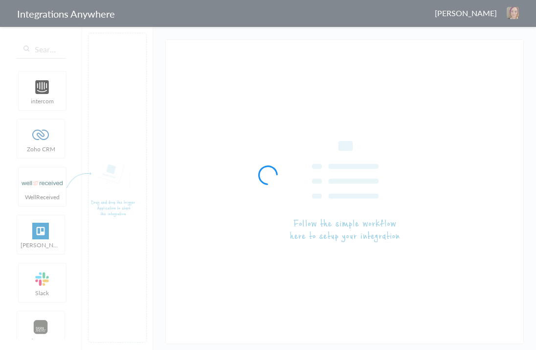
type input "AnswerConnect - HubSpot"
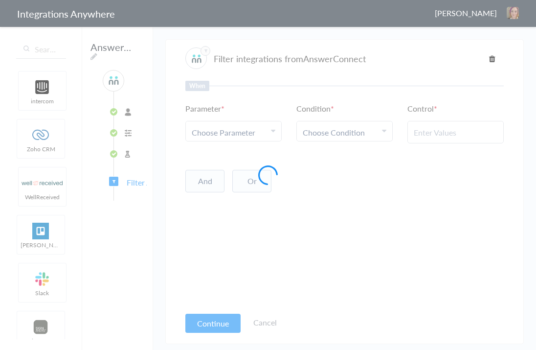
type input "New Client"
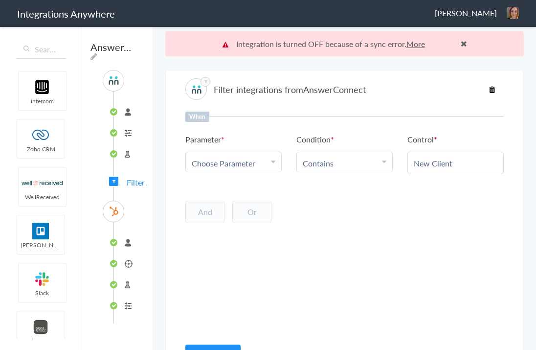
click at [462, 45] on span at bounding box center [464, 44] width 6 height 8
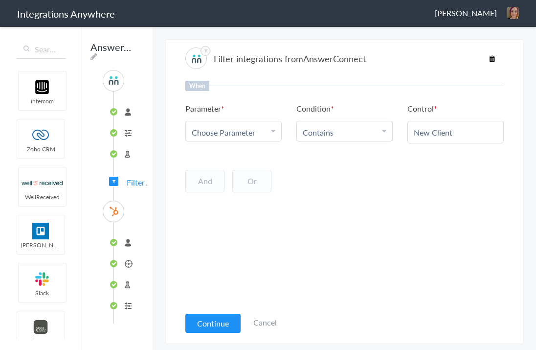
click at [125, 112] on li "7043967926" at bounding box center [127, 112] width 27 height 16
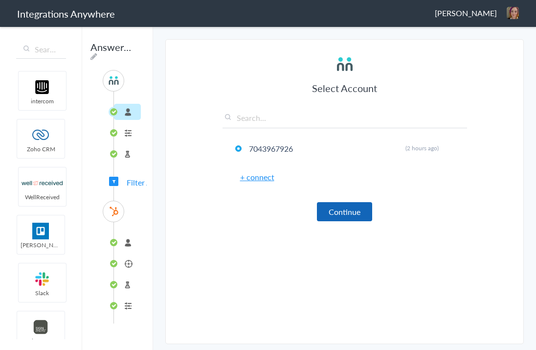
click at [319, 205] on button "Continue" at bounding box center [344, 211] width 55 height 19
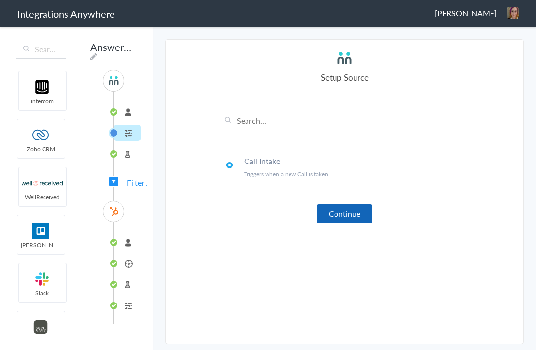
click at [337, 214] on button "Continue" at bounding box center [344, 213] width 55 height 19
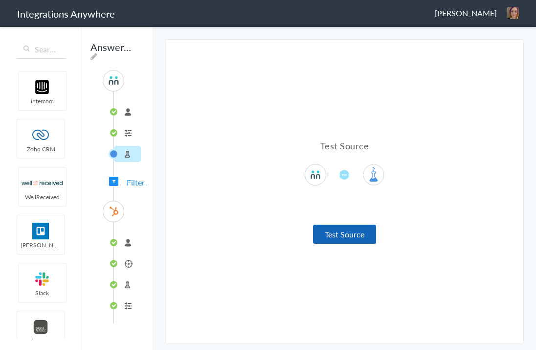
click at [334, 235] on button "Test Source" at bounding box center [344, 233] width 63 height 19
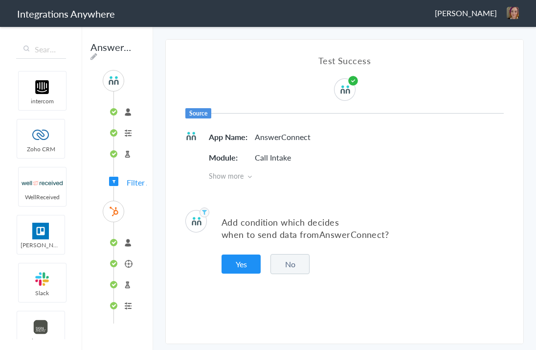
click at [292, 265] on button "No" at bounding box center [289, 264] width 39 height 20
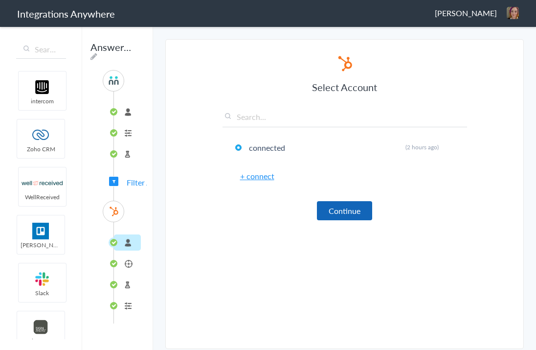
click at [338, 217] on button "Continue" at bounding box center [344, 210] width 55 height 19
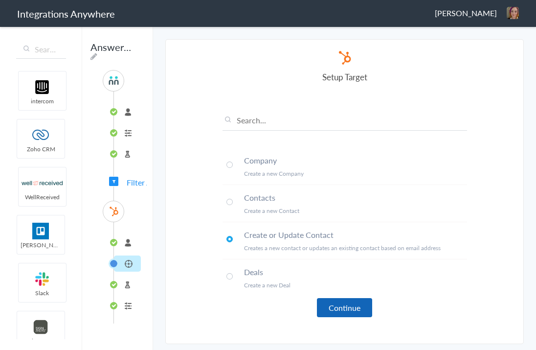
click at [323, 305] on button "Continue" at bounding box center [344, 307] width 55 height 19
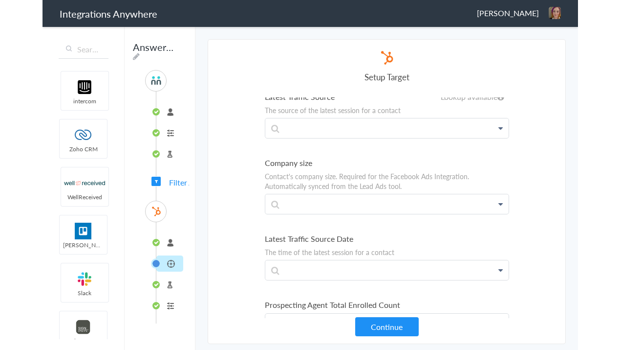
scroll to position [4233, 0]
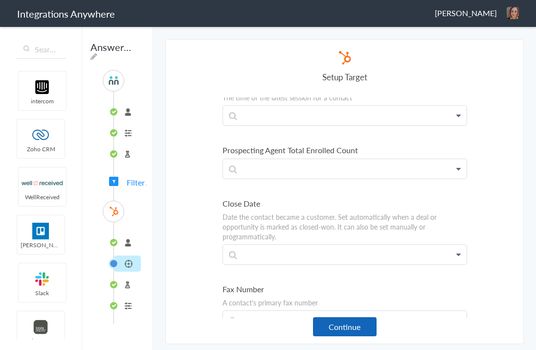
click at [352, 328] on button "Continue" at bounding box center [345, 326] width 64 height 19
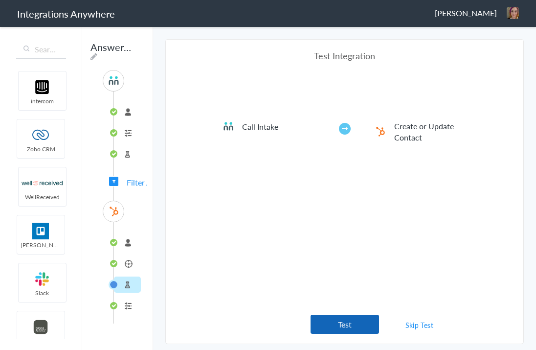
click at [336, 323] on button "Test" at bounding box center [344, 323] width 68 height 19
